Goal: Information Seeking & Learning: Learn about a topic

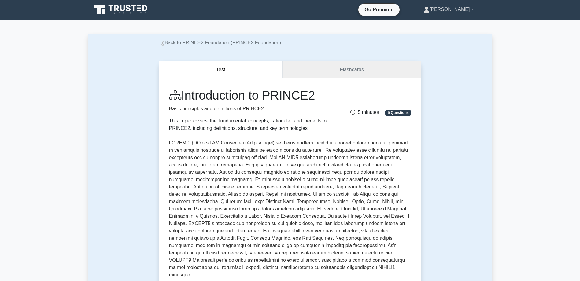
click at [461, 10] on link "[PERSON_NAME]" at bounding box center [448, 9] width 79 height 12
click at [446, 22] on link "Profile" at bounding box center [433, 24] width 48 height 10
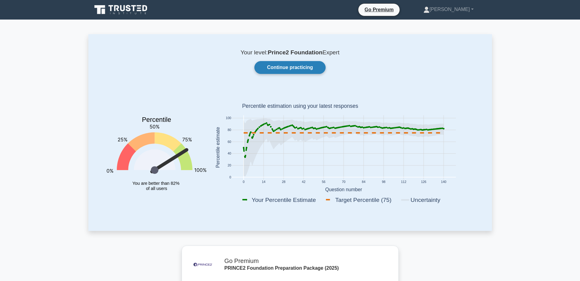
click at [278, 68] on link "Continue practicing" at bounding box center [289, 67] width 71 height 13
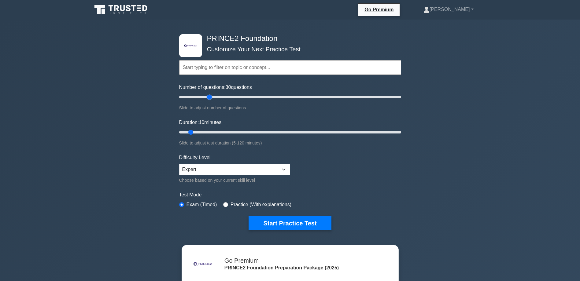
drag, startPoint x: 185, startPoint y: 96, endPoint x: 208, endPoint y: 96, distance: 23.2
click at [208, 96] on input "Number of questions: 30 questions" at bounding box center [290, 97] width 222 height 7
drag, startPoint x: 210, startPoint y: 95, endPoint x: 201, endPoint y: 96, distance: 9.2
type input "20"
click at [201, 96] on input "Number of questions: 20 questions" at bounding box center [290, 97] width 222 height 7
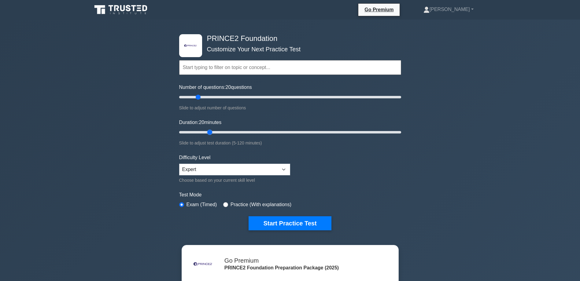
drag, startPoint x: 191, startPoint y: 131, endPoint x: 210, endPoint y: 131, distance: 19.3
type input "20"
click at [210, 131] on input "Duration: 20 minutes" at bounding box center [290, 132] width 222 height 7
click at [292, 219] on button "Start Practice Test" at bounding box center [289, 223] width 83 height 14
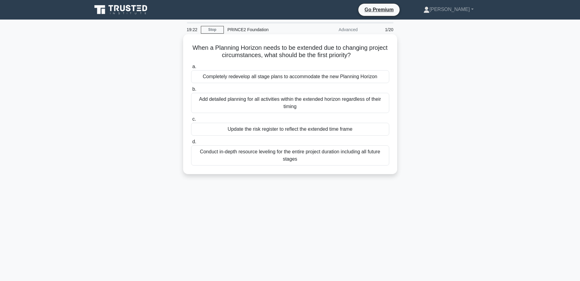
click at [324, 131] on div "Update the risk register to reflect the extended time frame" at bounding box center [290, 129] width 198 height 13
click at [191, 121] on input "c. Update the risk register to reflect the extended time frame" at bounding box center [191, 119] width 0 height 4
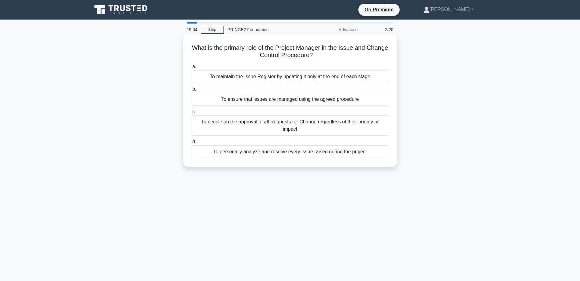
click at [304, 99] on div "To ensure that issues are managed using the agreed procedure" at bounding box center [290, 99] width 198 height 13
click at [191, 91] on input "b. To ensure that issues are managed using the agreed procedure" at bounding box center [191, 89] width 0 height 4
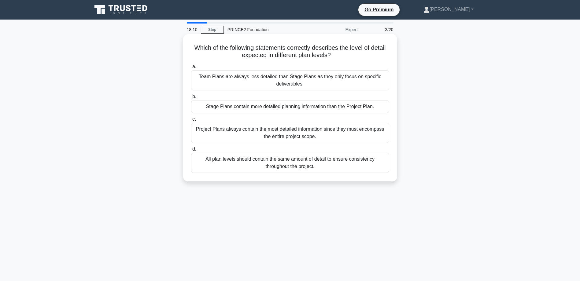
click at [302, 108] on div "Stage Plans contain more detailed planning information than the Project Plan." at bounding box center [290, 106] width 198 height 13
click at [191, 99] on input "b. Stage Plans contain more detailed planning information than the Project Plan." at bounding box center [191, 97] width 0 height 4
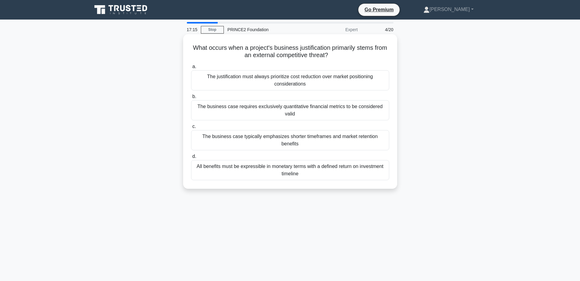
click at [322, 163] on div "All benefits must be expressible in monetary terms with a defined return on inv…" at bounding box center [290, 170] width 198 height 20
click at [191, 159] on input "d. All benefits must be expressible in monetary terms with a defined return on …" at bounding box center [191, 157] width 0 height 4
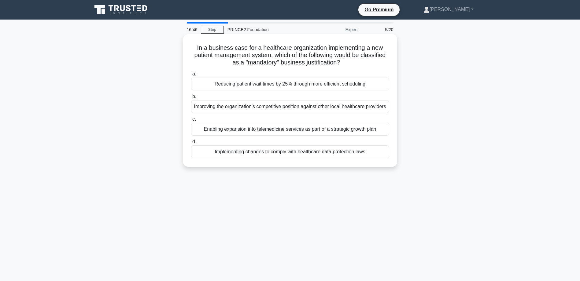
click at [302, 158] on div "Implementing changes to comply with healthcare data protection laws" at bounding box center [290, 151] width 198 height 13
click at [191, 144] on input "d. Implementing changes to comply with healthcare data protection laws" at bounding box center [191, 142] width 0 height 4
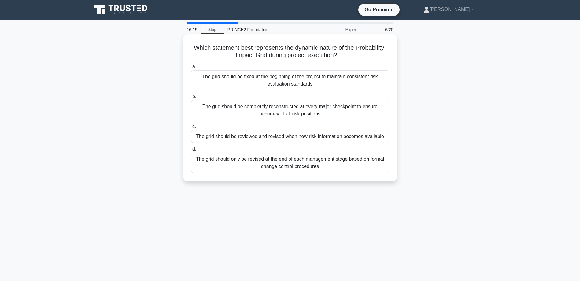
click at [324, 136] on div "The grid should be reviewed and revised when new risk information becomes avail…" at bounding box center [290, 136] width 198 height 13
click at [191, 129] on input "c. The grid should be reviewed and revised when new risk information becomes av…" at bounding box center [191, 127] width 0 height 4
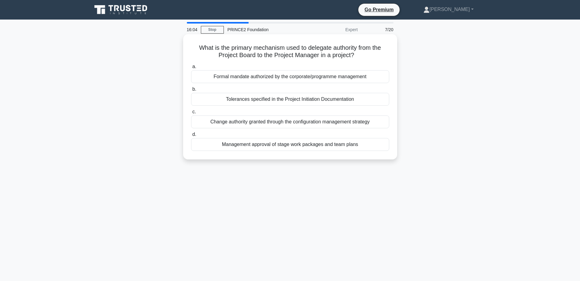
click at [297, 101] on div "Tolerances specified in the Project Initiation Documentation" at bounding box center [290, 99] width 198 height 13
click at [191, 91] on input "b. Tolerances specified in the Project Initiation Documentation" at bounding box center [191, 89] width 0 height 4
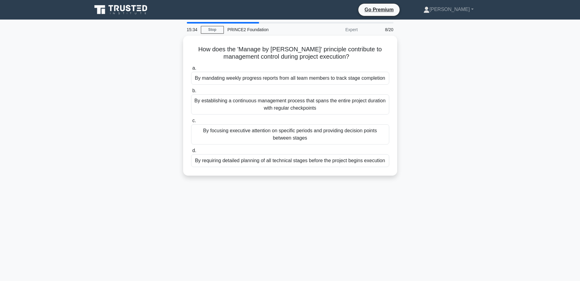
click at [297, 101] on div "By establishing a continuous management process that spans the entire project d…" at bounding box center [290, 104] width 198 height 20
click at [191, 93] on input "b. By establishing a continuous management process that spans the entire projec…" at bounding box center [191, 91] width 0 height 4
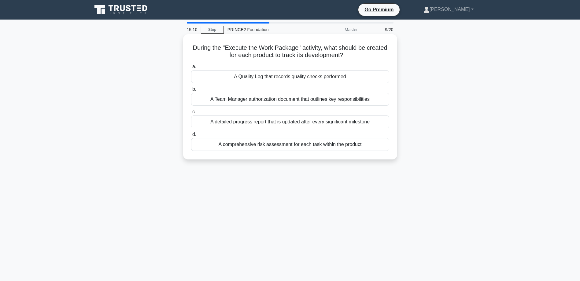
click at [299, 123] on div "A detailed progress report that is updated after every significant milestone" at bounding box center [290, 122] width 198 height 13
click at [191, 114] on input "c. A detailed progress report that is updated after every significant milestone" at bounding box center [191, 112] width 0 height 4
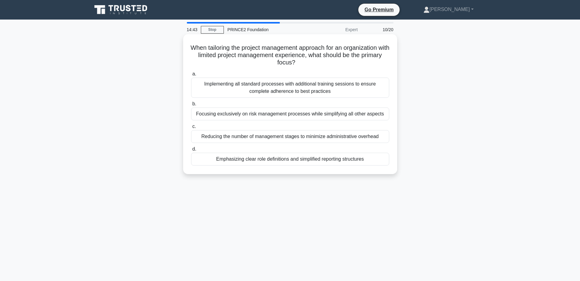
click at [297, 88] on div "Implementing all standard processes with additional training sessions to ensure…" at bounding box center [290, 88] width 198 height 20
click at [191, 76] on input "a. Implementing all standard processes with additional training sessions to ens…" at bounding box center [191, 74] width 0 height 4
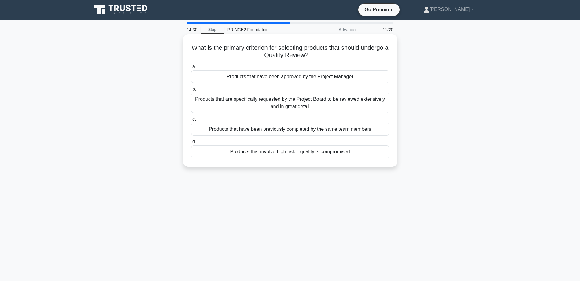
click at [307, 152] on div "Products that involve high risk if quality is compromised" at bounding box center [290, 151] width 198 height 13
click at [191, 144] on input "d. Products that involve high risk if quality is compromised" at bounding box center [191, 142] width 0 height 4
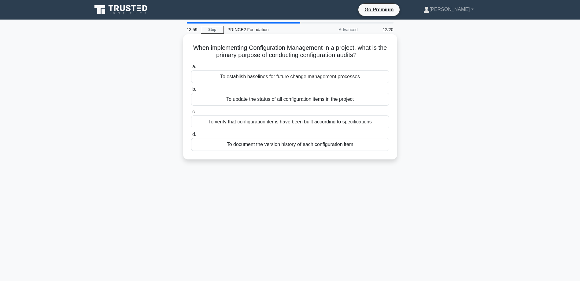
click at [331, 122] on div "To verify that configuration items have been built according to specifications" at bounding box center [290, 122] width 198 height 13
click at [191, 114] on input "c. To verify that configuration items have been built according to specificatio…" at bounding box center [191, 112] width 0 height 4
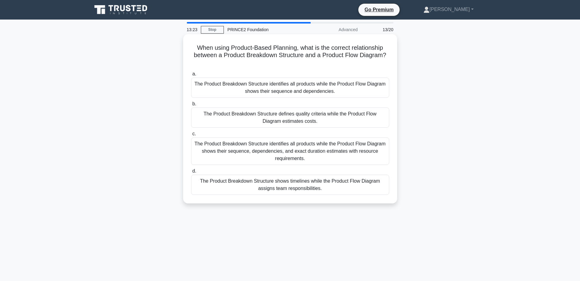
click at [299, 148] on div "The Product Breakdown Structure identifies all products while the Product Flow …" at bounding box center [290, 152] width 198 height 28
click at [191, 136] on input "c. The Product Breakdown Structure identifies all products while the Product Fl…" at bounding box center [191, 134] width 0 height 4
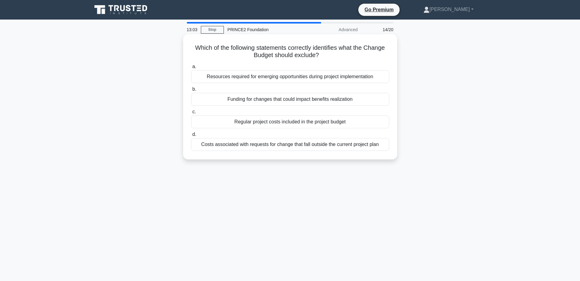
click at [304, 123] on div "Regular project costs included in the project budget" at bounding box center [290, 122] width 198 height 13
click at [191, 114] on input "c. Regular project costs included in the project budget" at bounding box center [191, 112] width 0 height 4
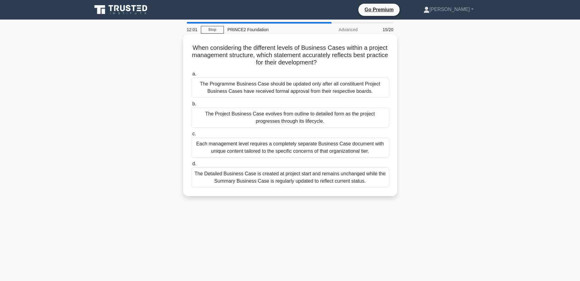
click at [285, 117] on div "The Project Business Case evolves from outline to detailed form as the project …" at bounding box center [290, 118] width 198 height 20
click at [191, 106] on input "b. The Project Business Case evolves from outline to detailed form as the proje…" at bounding box center [191, 104] width 0 height 4
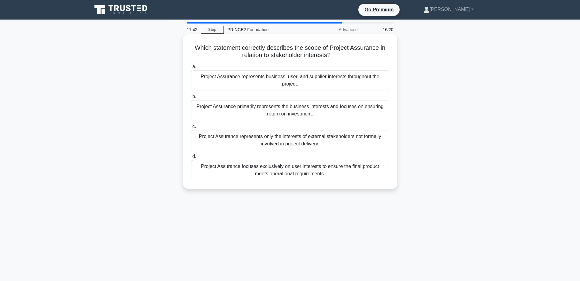
click at [275, 79] on div "Project Assurance represents business, user, and supplier interests throughout …" at bounding box center [290, 80] width 198 height 20
click at [191, 69] on input "a. Project Assurance represents business, user, and supplier interests througho…" at bounding box center [191, 67] width 0 height 4
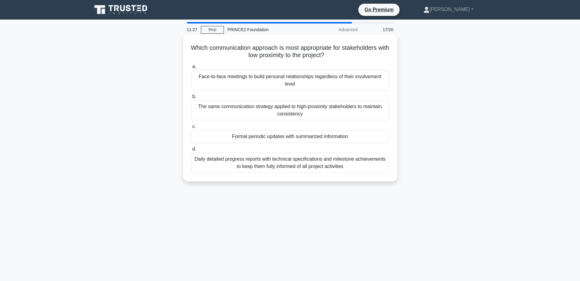
click at [267, 135] on div "Formal periodic updates with summarized information" at bounding box center [290, 136] width 198 height 13
click at [191, 129] on input "c. Formal periodic updates with summarized information" at bounding box center [191, 127] width 0 height 4
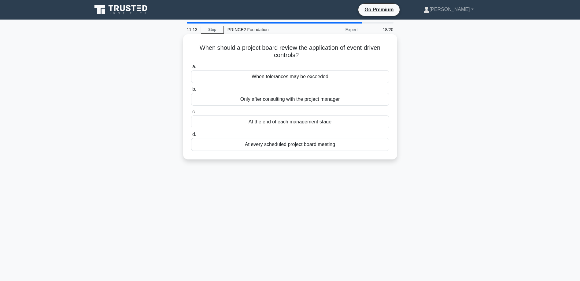
click at [282, 77] on div "When tolerances may be exceeded" at bounding box center [290, 76] width 198 height 13
click at [191, 69] on input "a. When tolerances may be exceeded" at bounding box center [191, 67] width 0 height 4
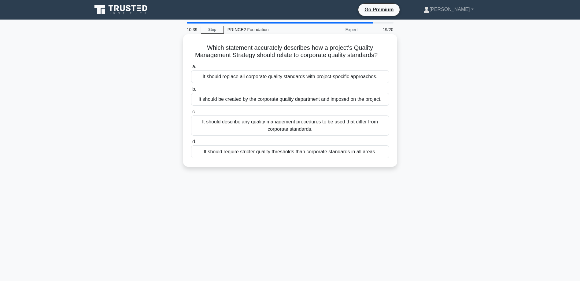
click at [326, 101] on div "It should be created by the corporate quality department and imposed on the pro…" at bounding box center [290, 99] width 198 height 13
click at [191, 91] on input "b. It should be created by the corporate quality department and imposed on the …" at bounding box center [191, 89] width 0 height 4
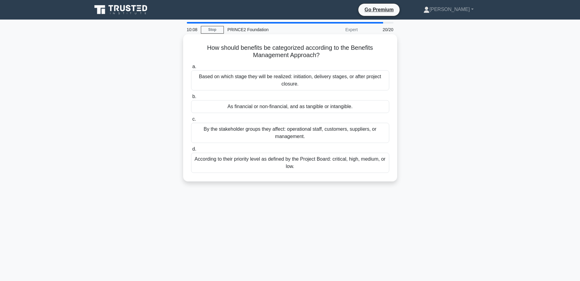
click at [268, 109] on div "As financial or non-financial, and as tangible or intangible." at bounding box center [290, 106] width 198 height 13
click at [191, 99] on input "b. As financial or non-financial, and as tangible or intangible." at bounding box center [191, 97] width 0 height 4
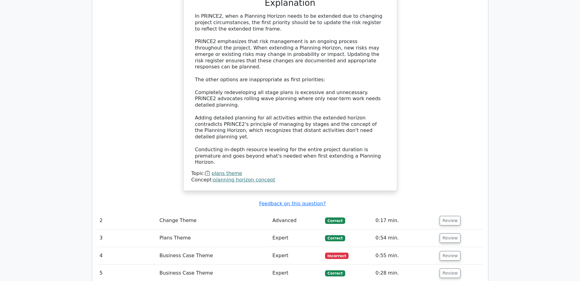
scroll to position [764, 0]
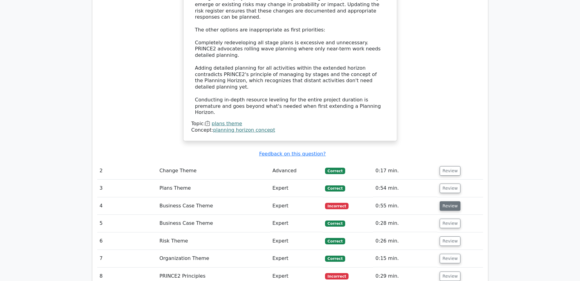
click at [446, 201] on button "Review" at bounding box center [450, 205] width 21 height 9
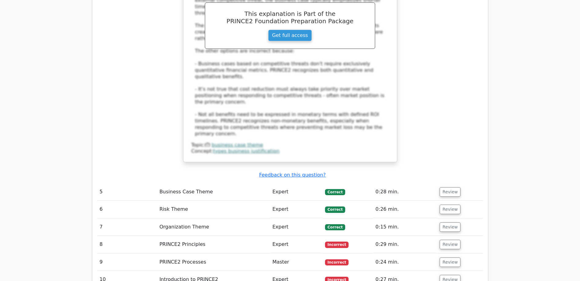
scroll to position [1161, 0]
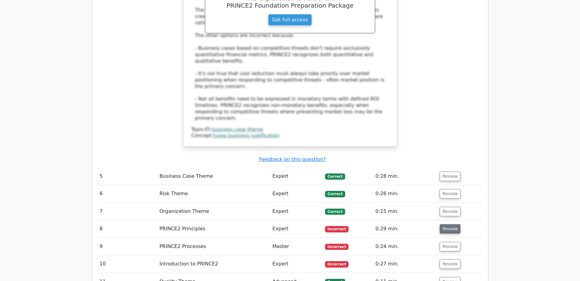
click at [449, 224] on button "Review" at bounding box center [450, 228] width 21 height 9
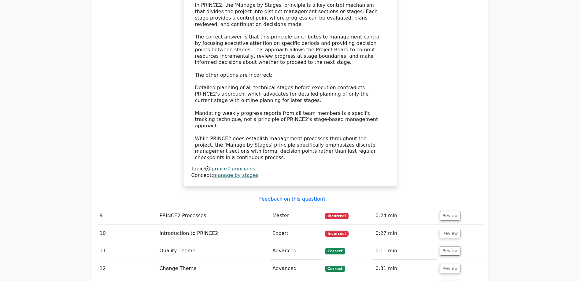
scroll to position [1559, 0]
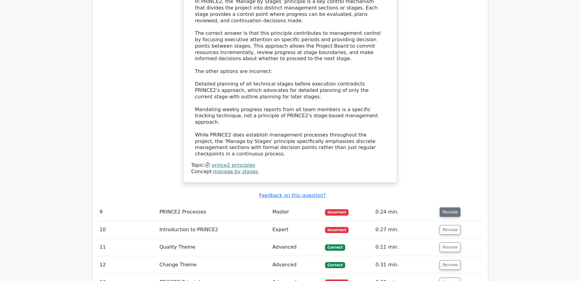
click at [446, 208] on button "Review" at bounding box center [450, 212] width 21 height 9
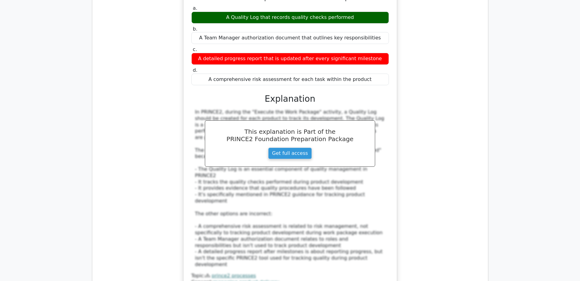
scroll to position [1834, 0]
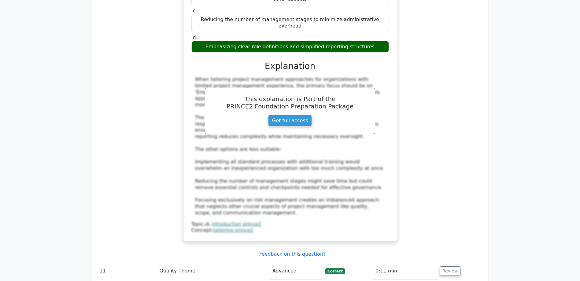
scroll to position [2231, 0]
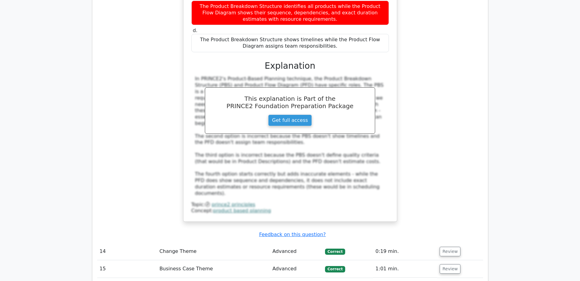
scroll to position [2629, 0]
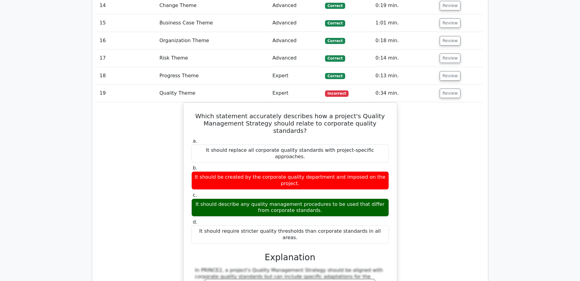
scroll to position [3143, 0]
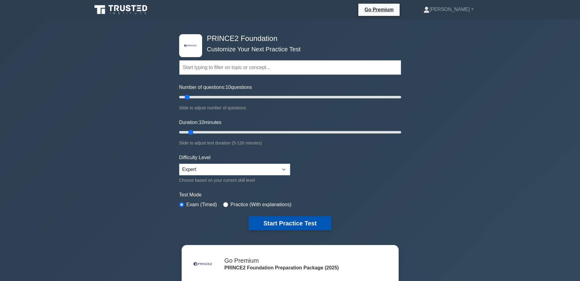
click at [281, 219] on button "Start Practice Test" at bounding box center [289, 223] width 83 height 14
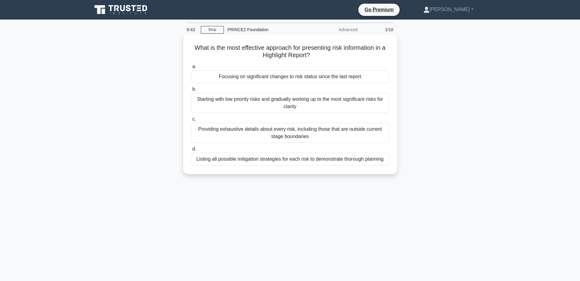
click at [320, 79] on div "Focusing on significant changes to risk status since the last report" at bounding box center [290, 76] width 198 height 13
click at [191, 69] on input "a. Focusing on significant changes to risk status since the last report" at bounding box center [191, 67] width 0 height 4
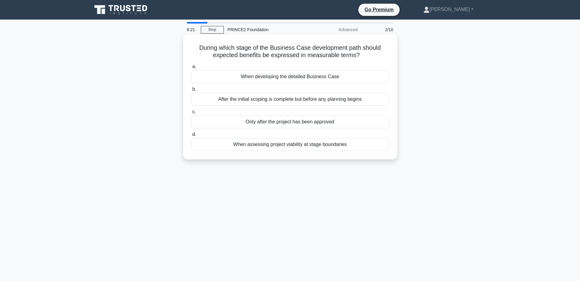
click at [304, 79] on div "When developing the detailed Business Case" at bounding box center [290, 76] width 198 height 13
click at [191, 69] on input "a. When developing the detailed Business Case" at bounding box center [191, 67] width 0 height 4
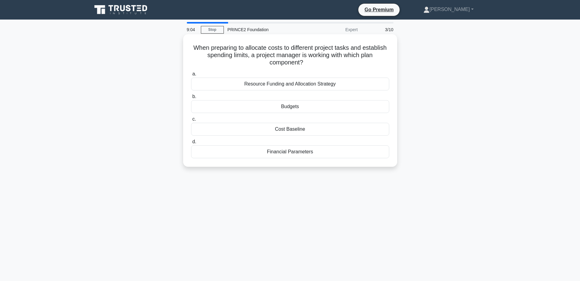
click at [296, 106] on div "Budgets" at bounding box center [290, 106] width 198 height 13
click at [191, 99] on input "b. Budgets" at bounding box center [191, 97] width 0 height 4
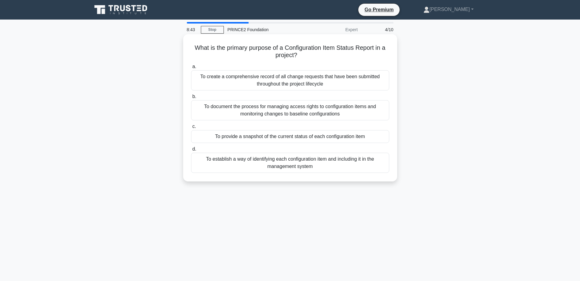
drag, startPoint x: 285, startPoint y: 47, endPoint x: 348, endPoint y: 53, distance: 63.3
click at [348, 53] on h5 "What is the primary purpose of a Configuration Item Status Report in a project?…" at bounding box center [289, 51] width 199 height 15
drag, startPoint x: 294, startPoint y: 51, endPoint x: 196, endPoint y: 46, distance: 97.9
click at [196, 46] on h5 "What is the primary purpose of a Configuration Item Status Report in a project?…" at bounding box center [289, 51] width 199 height 15
drag, startPoint x: 193, startPoint y: 47, endPoint x: 302, endPoint y: 53, distance: 108.3
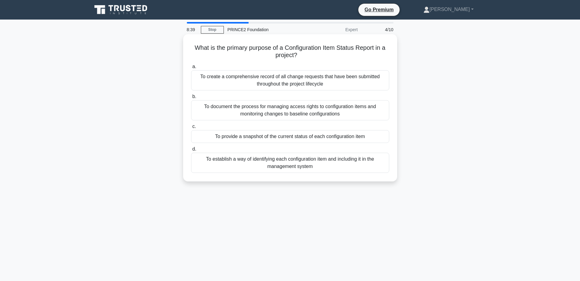
click at [302, 53] on h5 "What is the primary purpose of a Configuration Item Status Report in a project?…" at bounding box center [289, 51] width 199 height 15
drag, startPoint x: 302, startPoint y: 53, endPoint x: 284, endPoint y: 52, distance: 17.4
click at [284, 52] on h5 "What is the primary purpose of a Configuration Item Status Report in a project?…" at bounding box center [289, 51] width 199 height 15
drag, startPoint x: 284, startPoint y: 48, endPoint x: 379, endPoint y: 48, distance: 94.4
click at [379, 48] on h5 "What is the primary purpose of a Configuration Item Status Report in a project?…" at bounding box center [289, 51] width 199 height 15
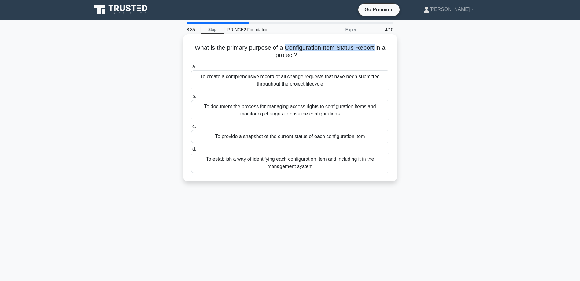
drag, startPoint x: 379, startPoint y: 48, endPoint x: 367, endPoint y: 48, distance: 11.6
copy h5 "Configuration Item Status Report"
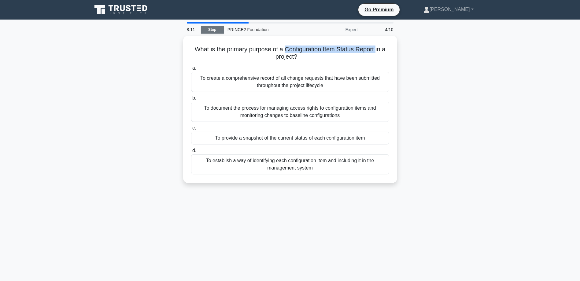
click at [208, 29] on link "Stop" at bounding box center [212, 30] width 23 height 8
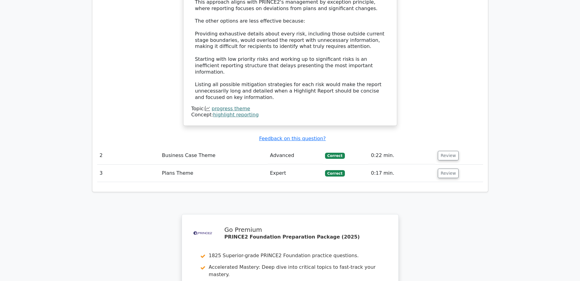
scroll to position [672, 0]
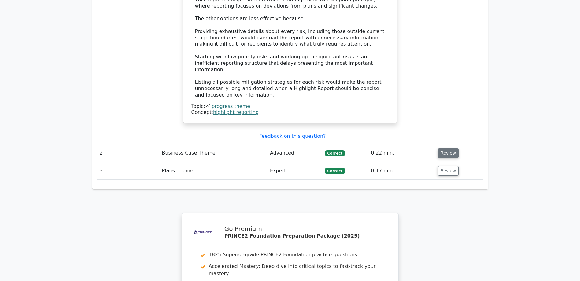
click at [441, 149] on button "Review" at bounding box center [448, 153] width 21 height 9
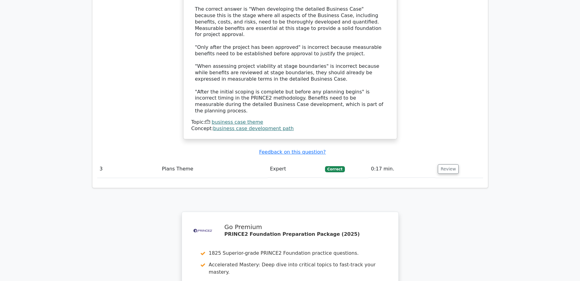
scroll to position [1009, 0]
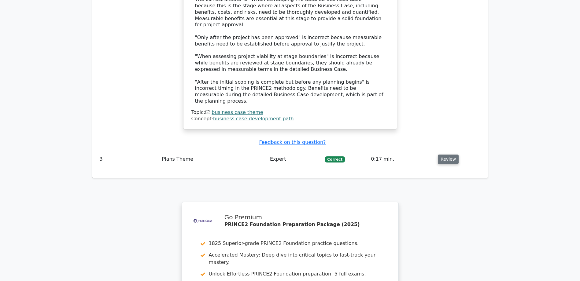
click at [450, 155] on button "Review" at bounding box center [448, 159] width 21 height 9
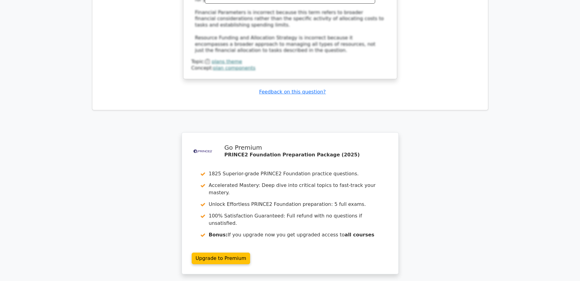
scroll to position [1417, 0]
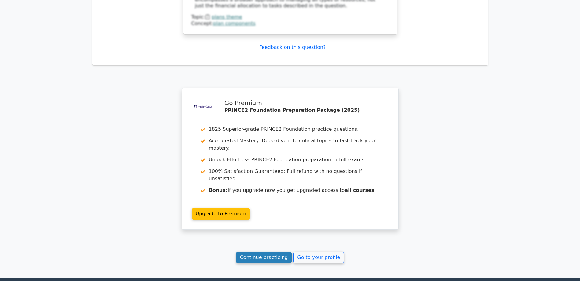
click at [268, 252] on link "Continue practicing" at bounding box center [264, 258] width 56 height 12
